Goal: Task Accomplishment & Management: Complete application form

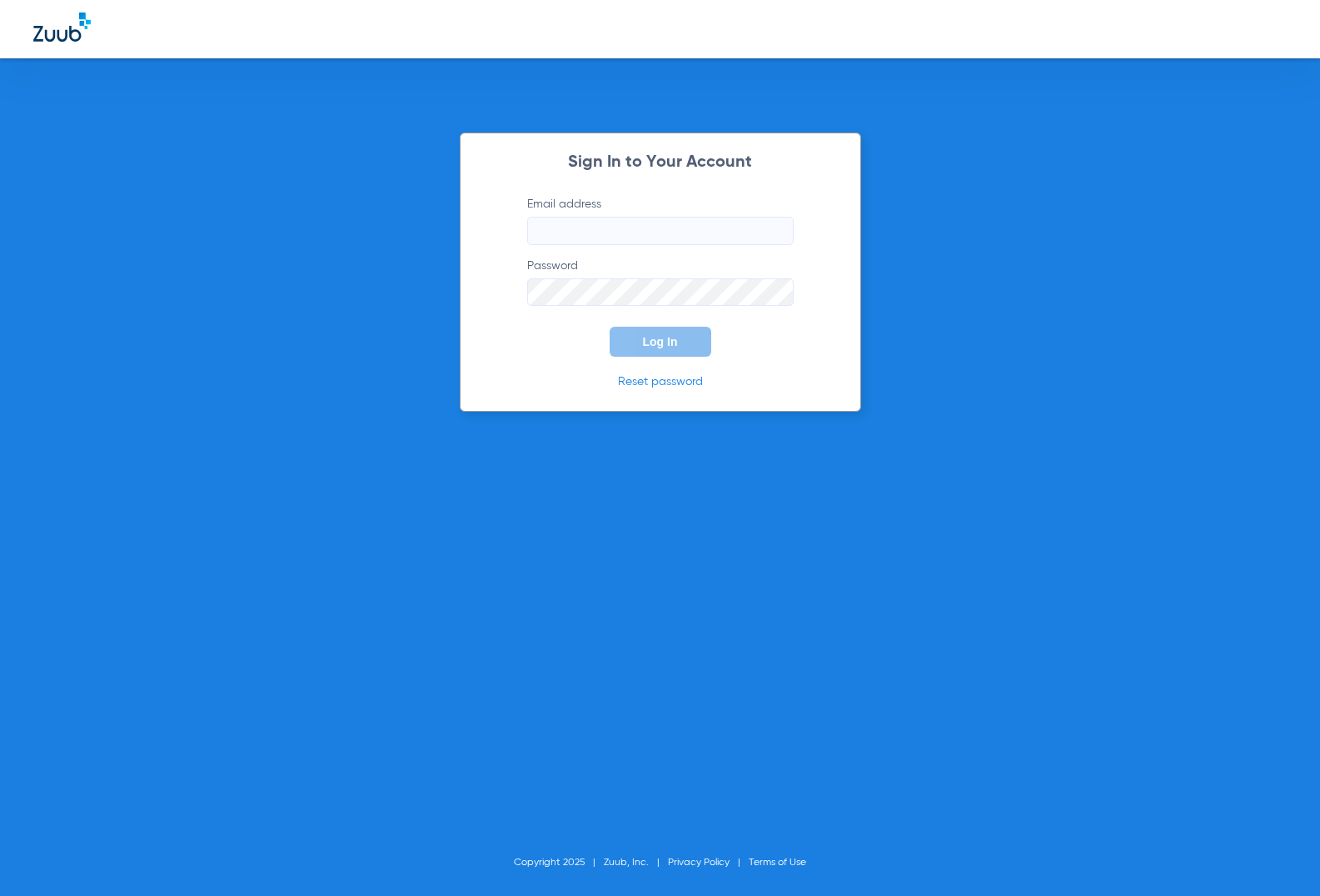
type input "[EMAIL_ADDRESS][DOMAIN_NAME]"
click at [555, 354] on form "Email address [EMAIL_ADDRESS][DOMAIN_NAME] Password Log In" at bounding box center [660, 276] width 316 height 161
click at [639, 339] on button "Log In" at bounding box center [660, 341] width 101 height 30
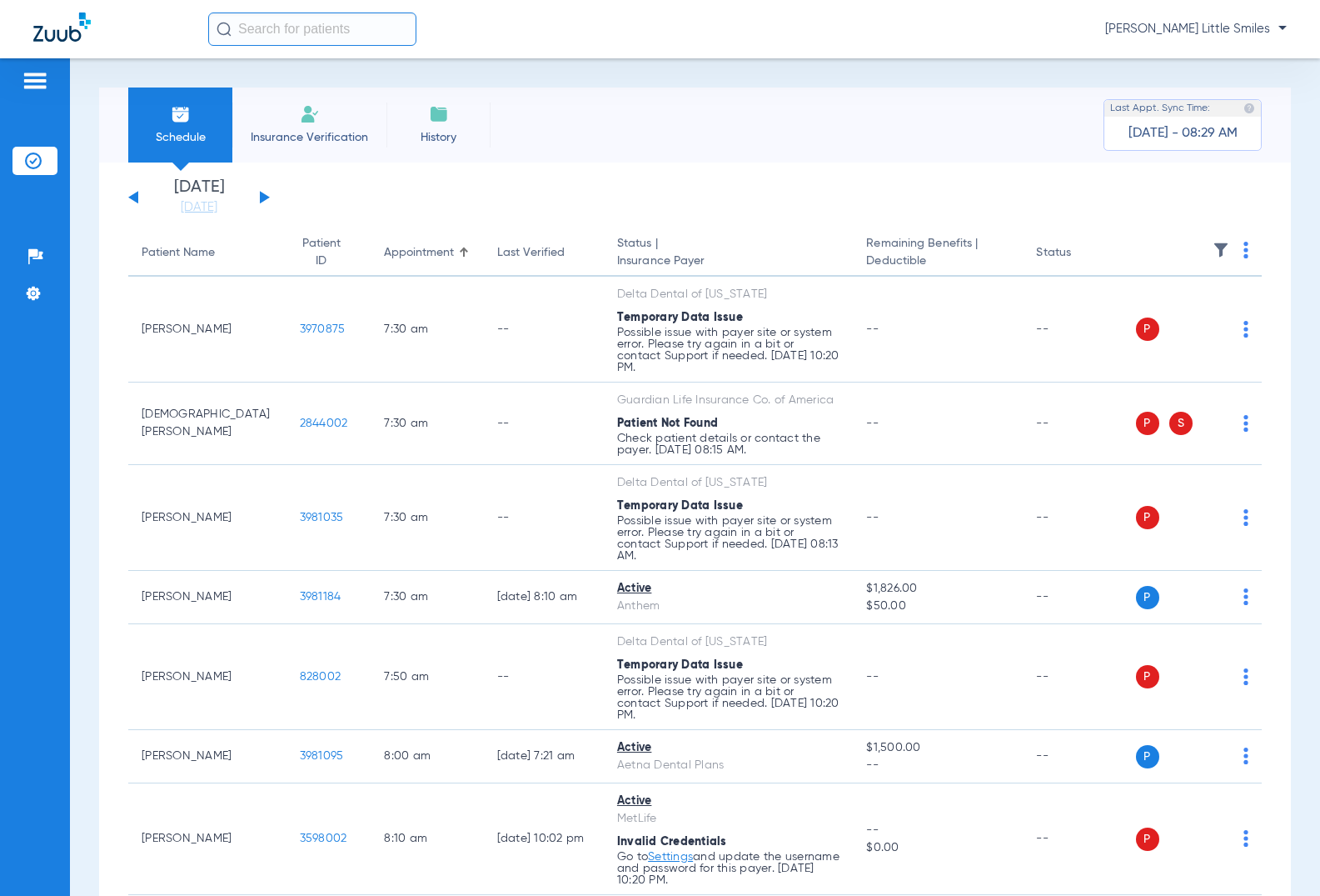
click at [307, 123] on img at bounding box center [309, 114] width 20 height 20
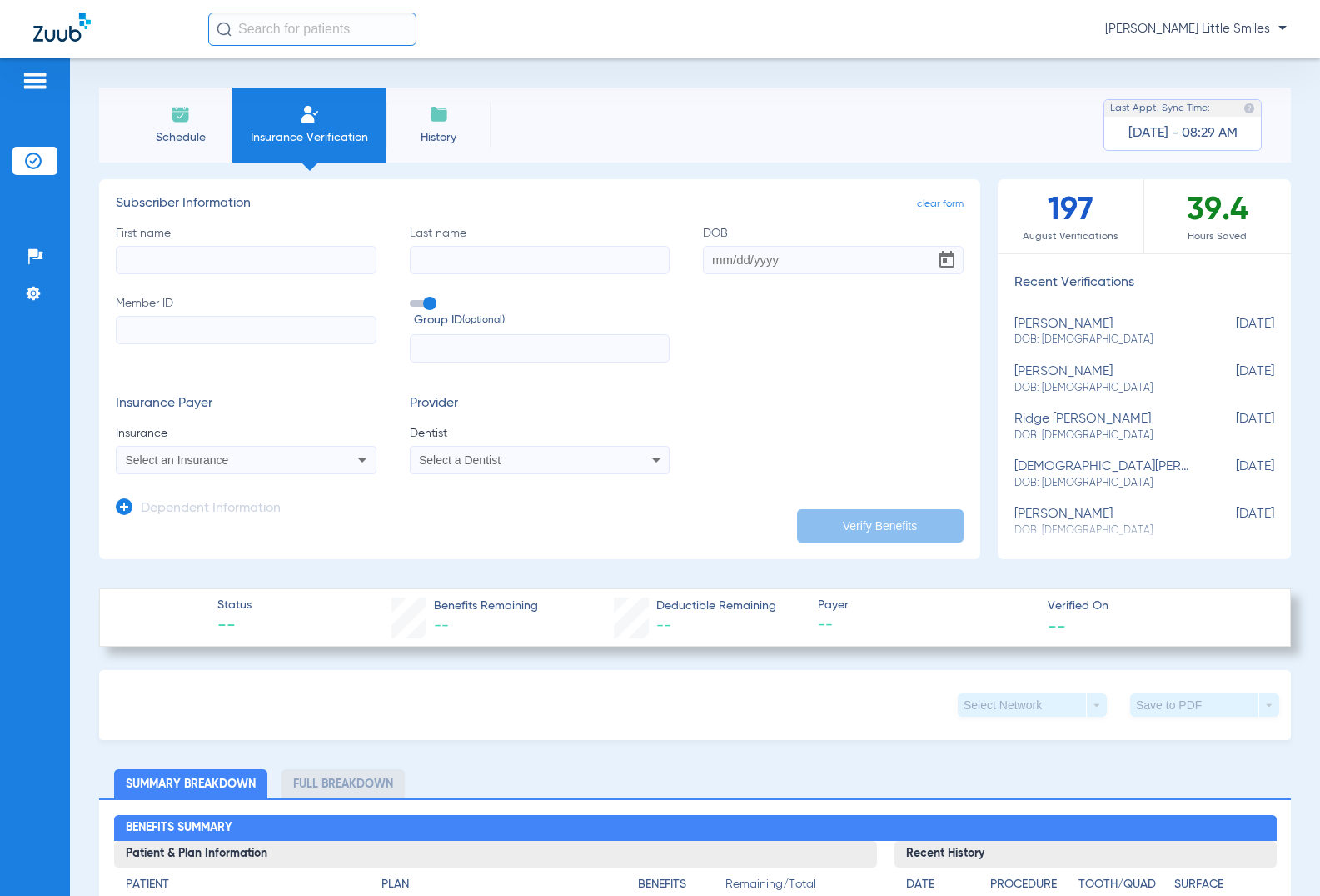
click at [255, 264] on input "First name" at bounding box center [245, 260] width 261 height 29
click at [187, 264] on input "First name Required" at bounding box center [245, 260] width 261 height 29
type input "[PERSON_NAME]"
type input "[DATE]"
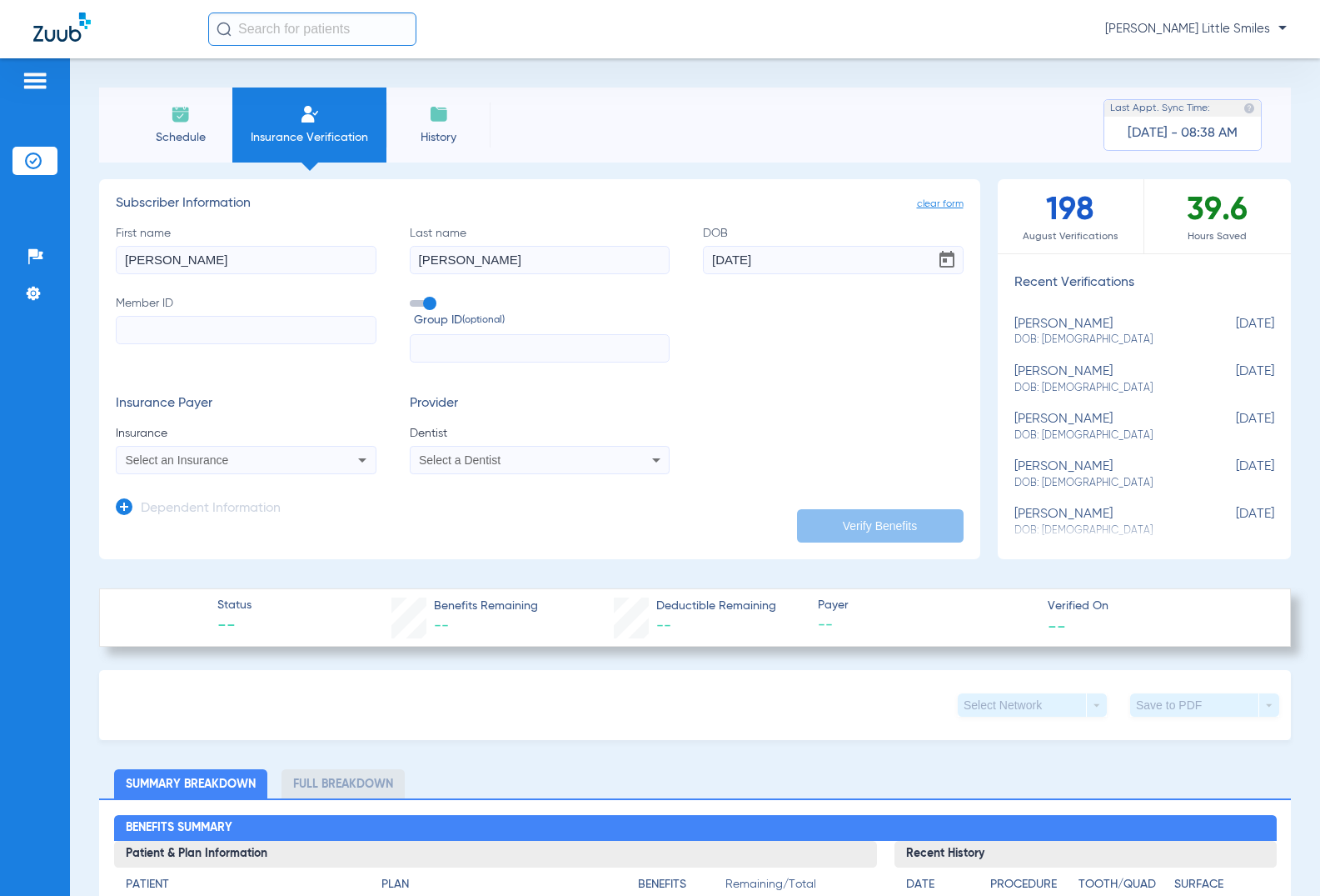
paste input "278883363"
type input "278883363"
click at [240, 454] on div "Select an Insurance" at bounding box center [245, 459] width 259 height 20
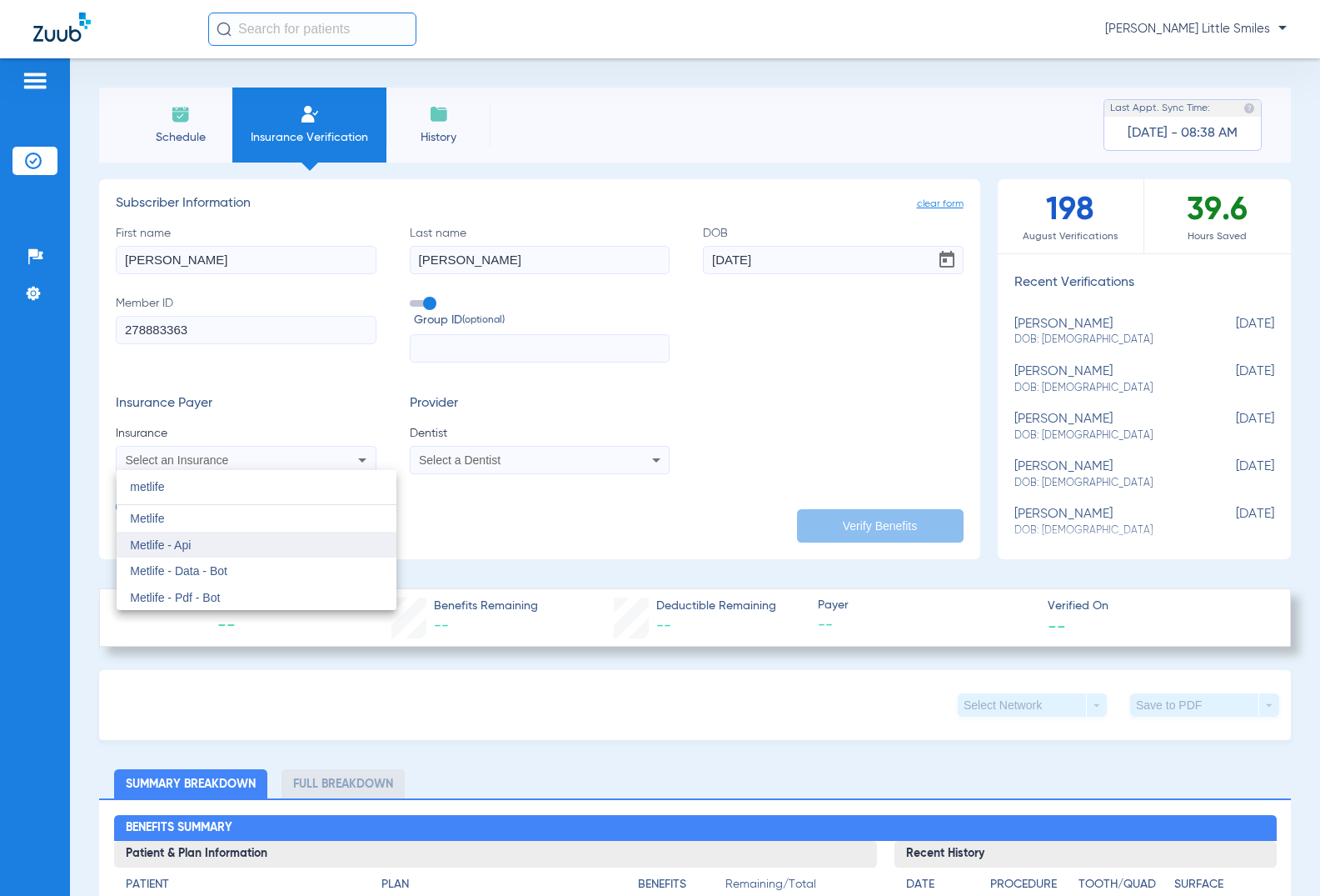
type input "metlife"
click at [206, 555] on mat-option "Metlife - Api" at bounding box center [256, 544] width 280 height 27
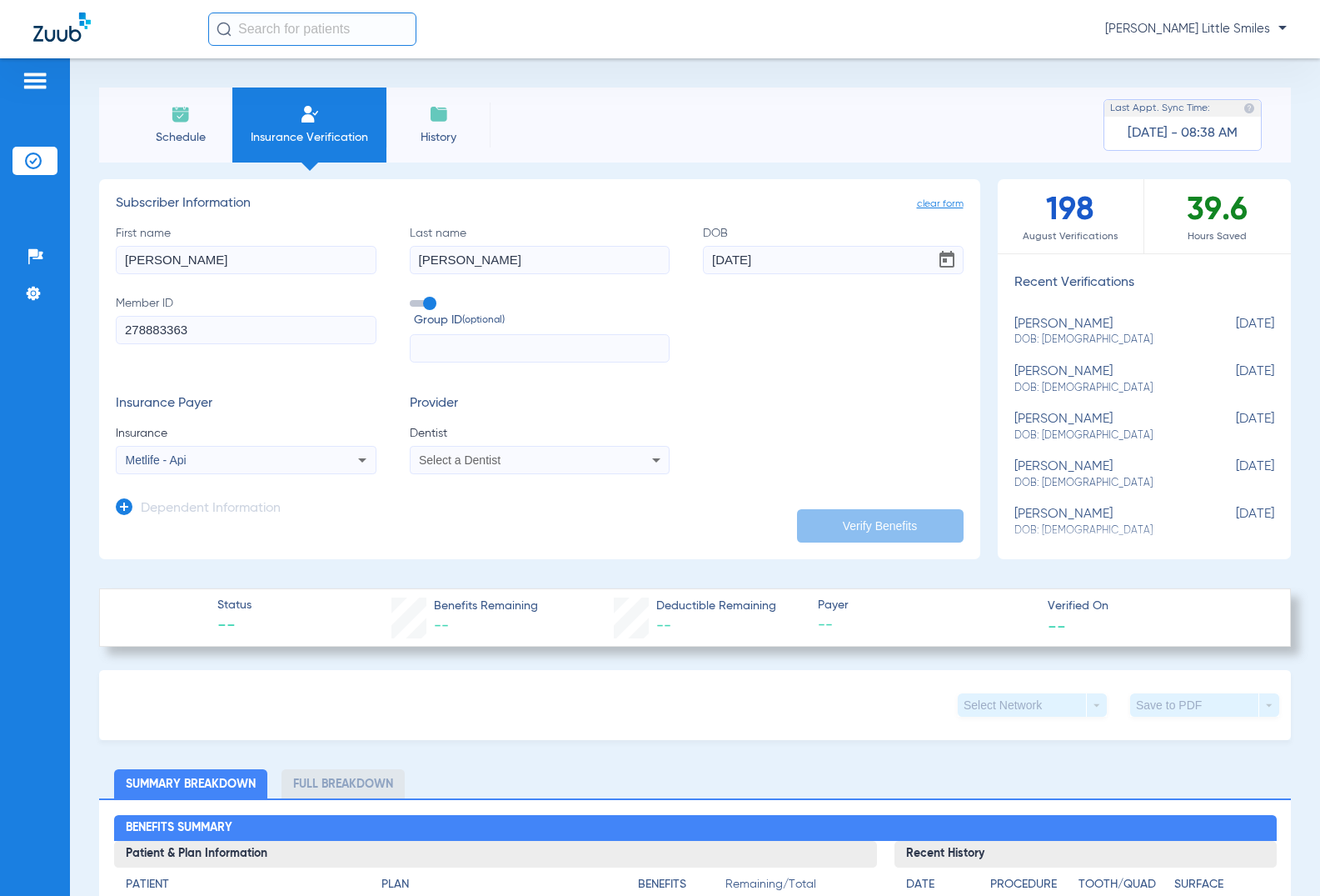
click at [524, 447] on mat-select "Select a Dentist" at bounding box center [540, 460] width 261 height 29
click at [523, 460] on div "Select a Dentist" at bounding box center [516, 459] width 193 height 11
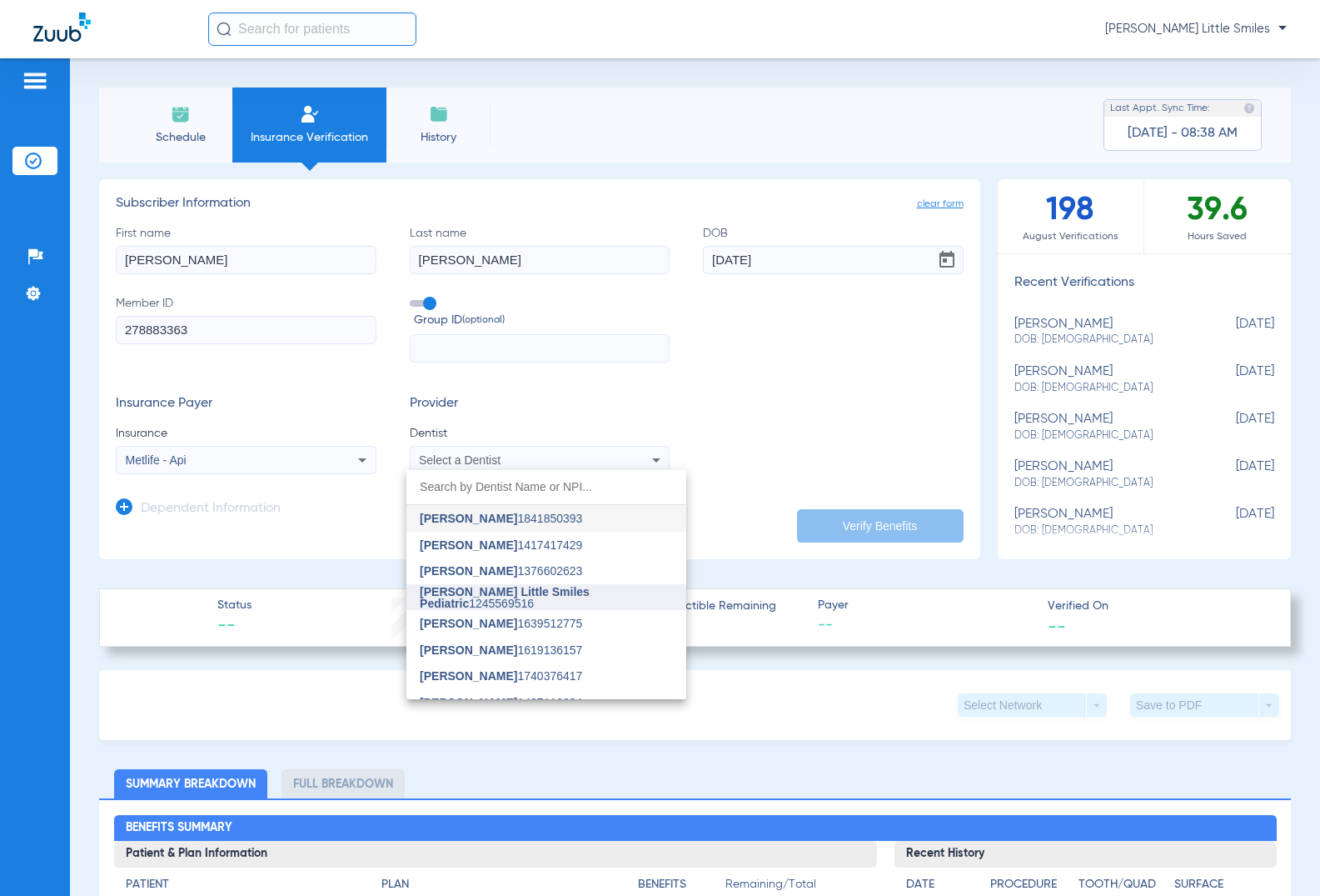
click at [497, 602] on span "[PERSON_NAME] Little Smiles Pediatric" at bounding box center [505, 597] width 170 height 25
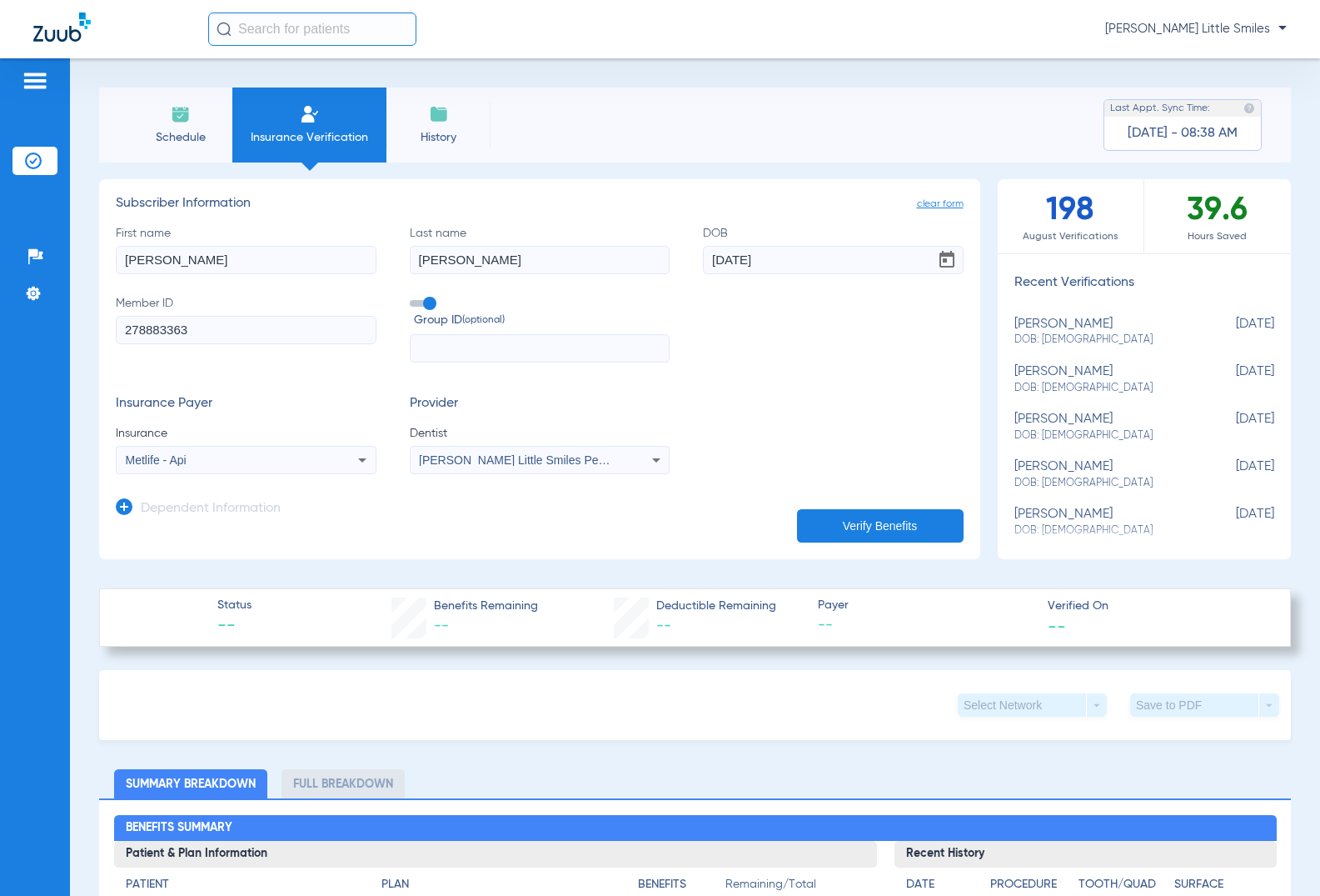
click at [144, 514] on h3 "Dependent Information" at bounding box center [210, 508] width 140 height 16
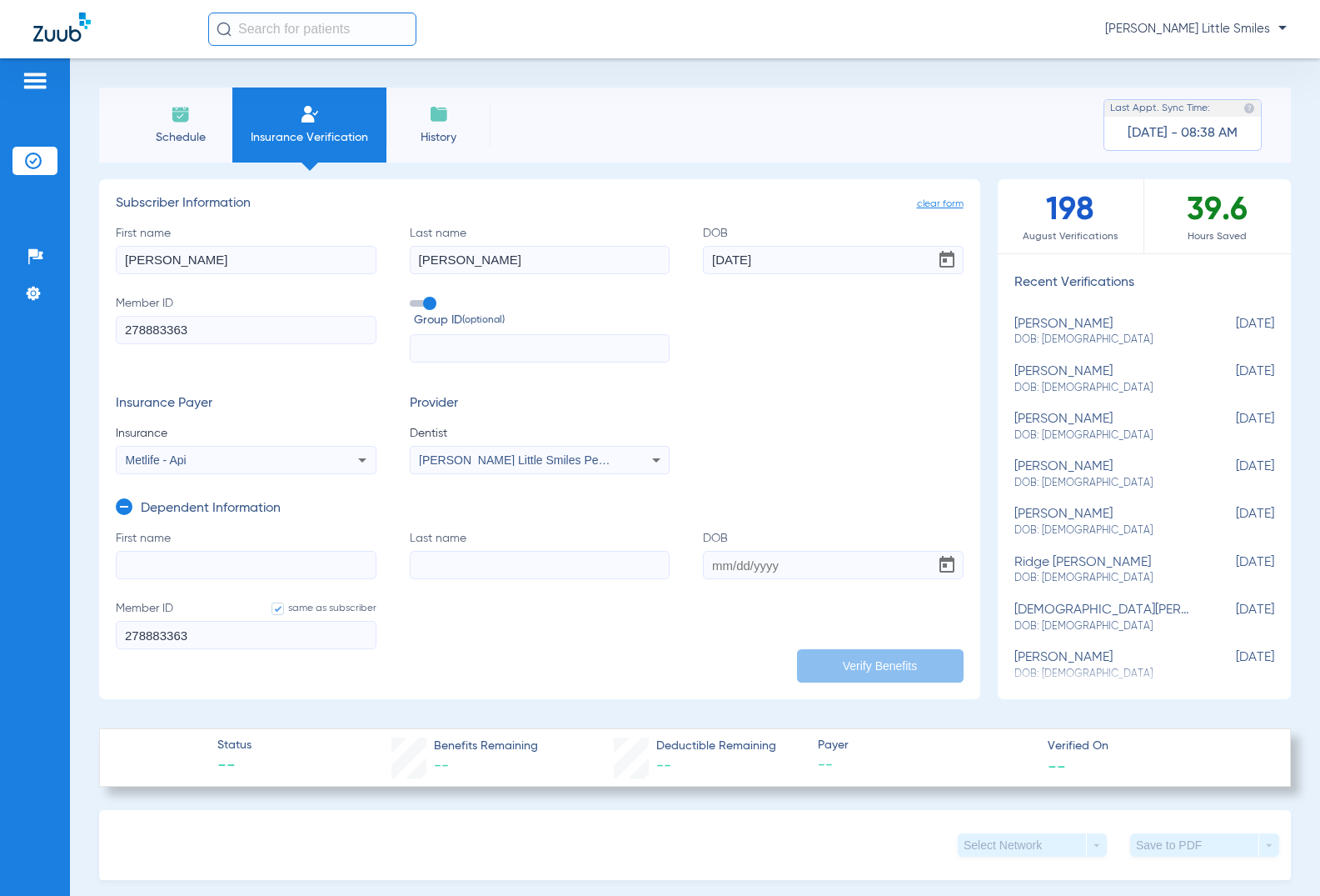
click at [199, 566] on input "First name" at bounding box center [245, 565] width 261 height 29
type input "ava"
type input "[PERSON_NAME]"
type input "[DATE]"
click at [875, 674] on button "Verify Benefits" at bounding box center [881, 665] width 166 height 33
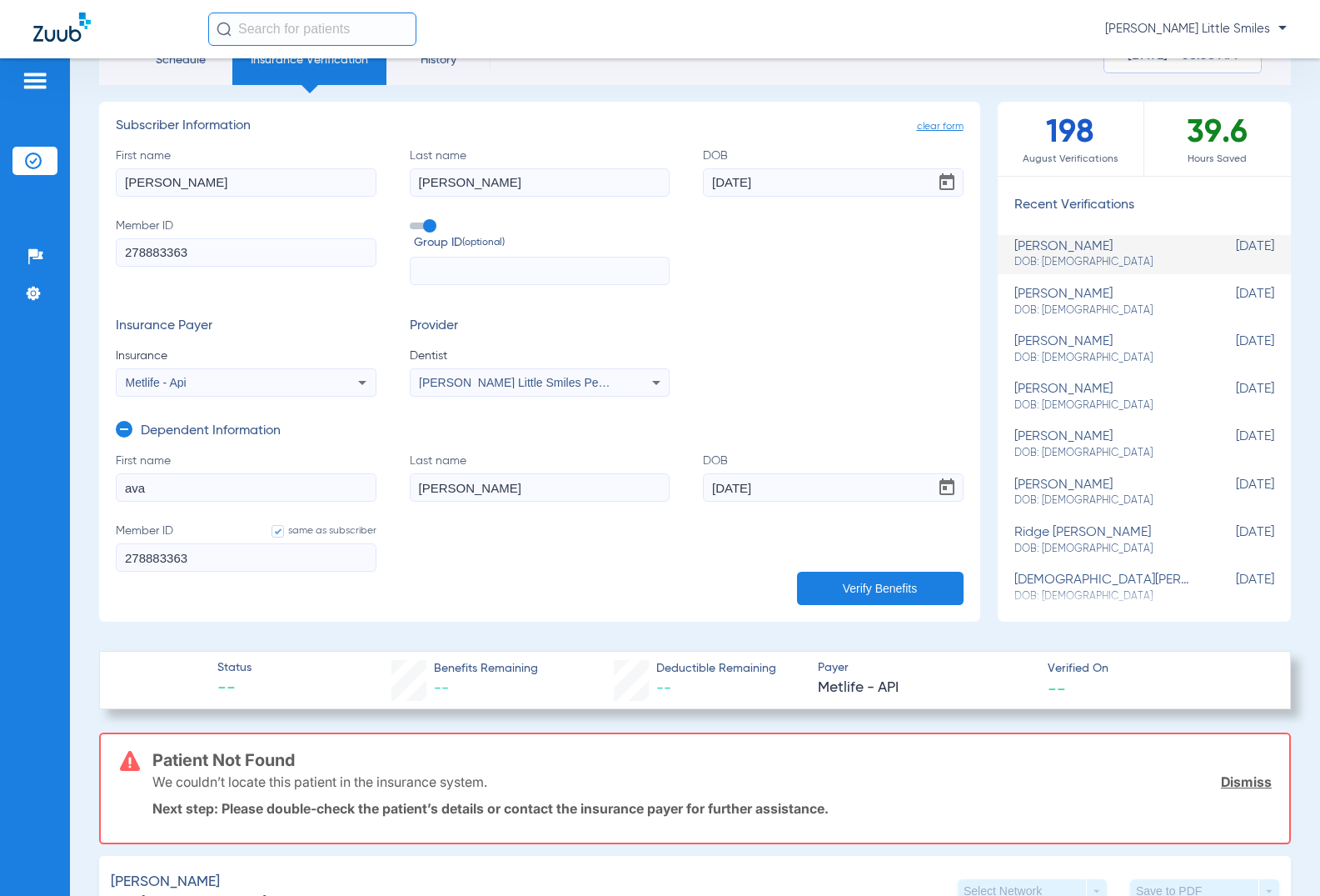
scroll to position [208, 0]
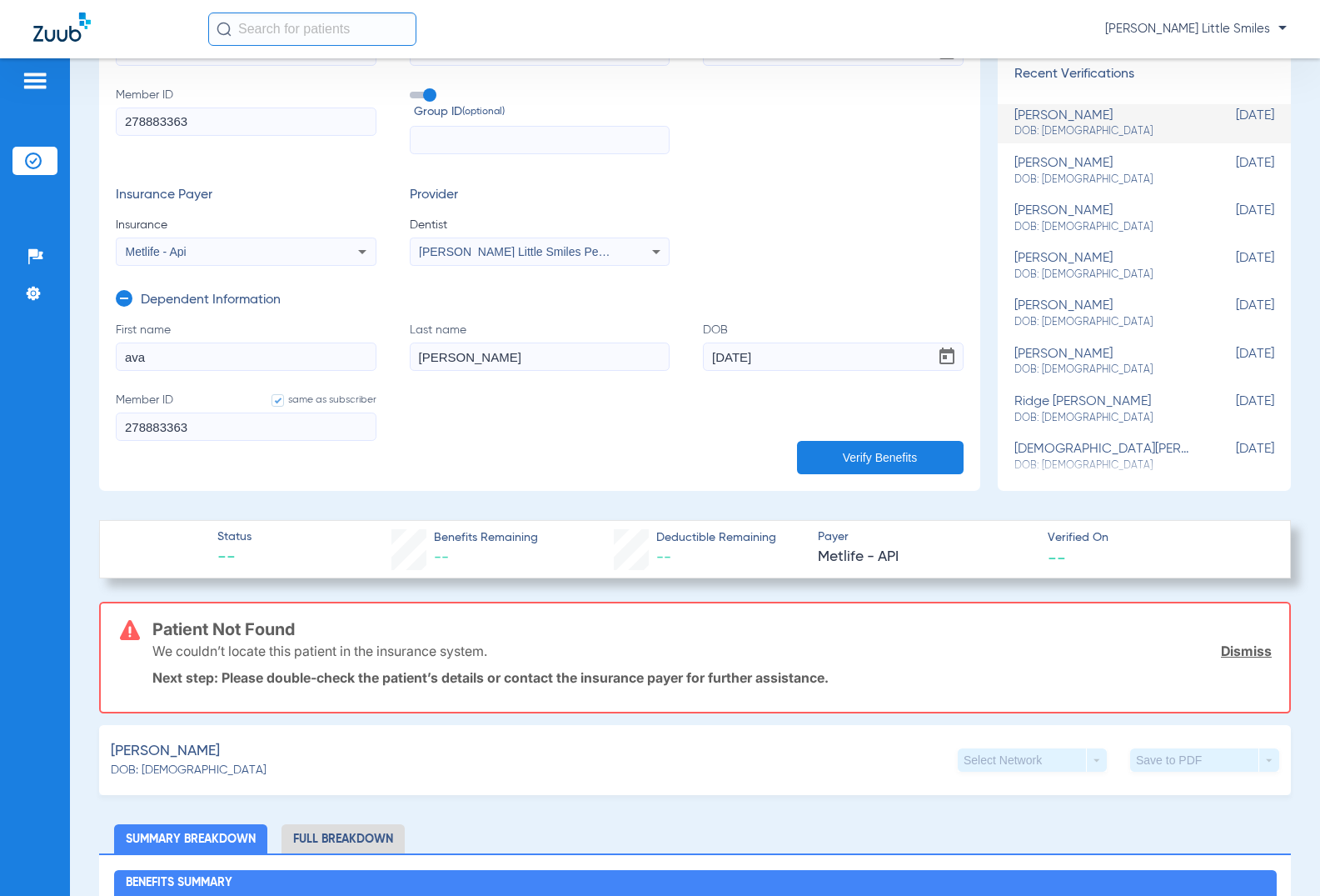
click at [1242, 646] on link "Dismiss" at bounding box center [1245, 650] width 51 height 16
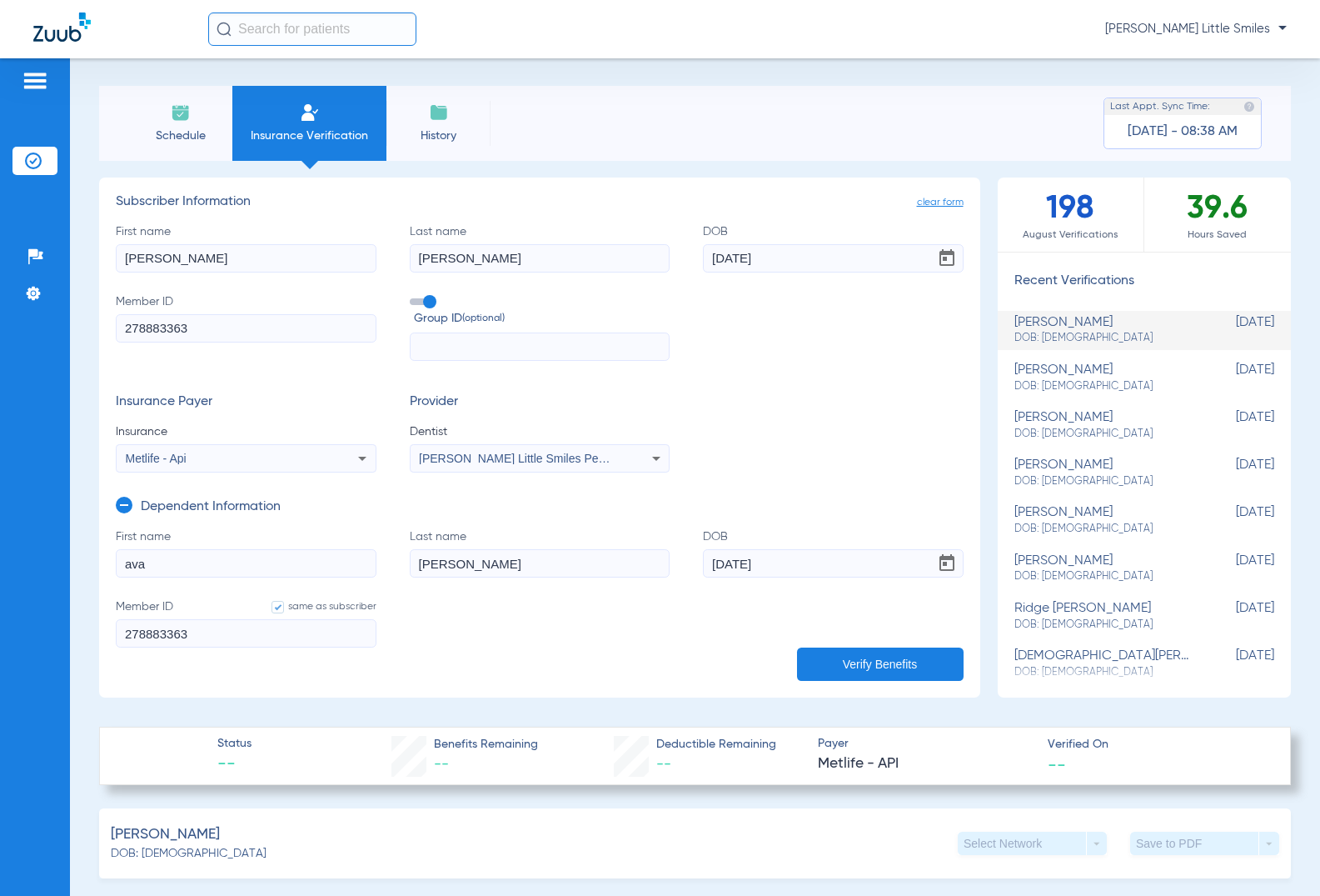
scroll to position [0, 0]
click at [862, 672] on button "Verify Benefits" at bounding box center [881, 665] width 166 height 33
